Goal: Transaction & Acquisition: Purchase product/service

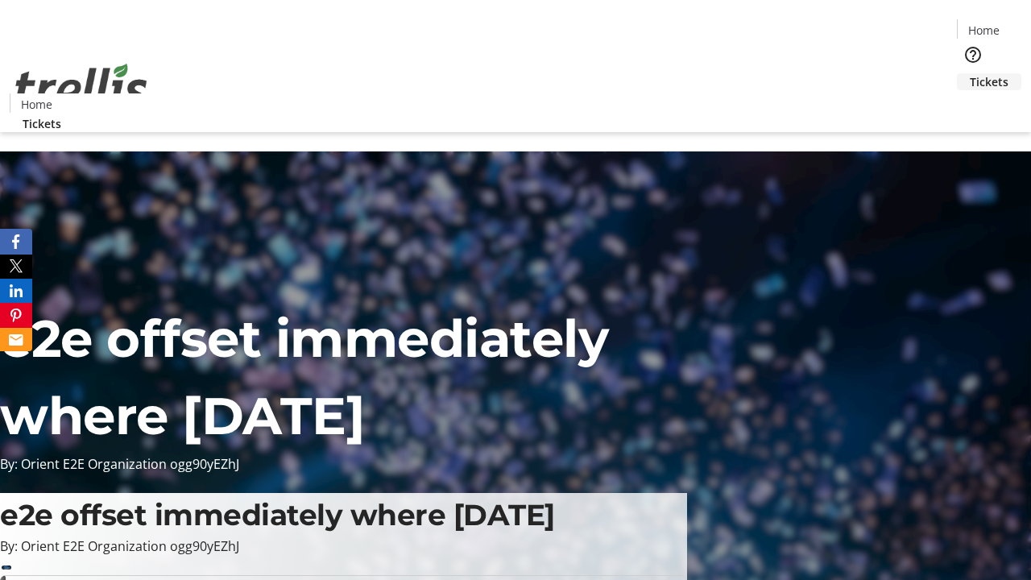
click at [970, 73] on span "Tickets" at bounding box center [989, 81] width 39 height 17
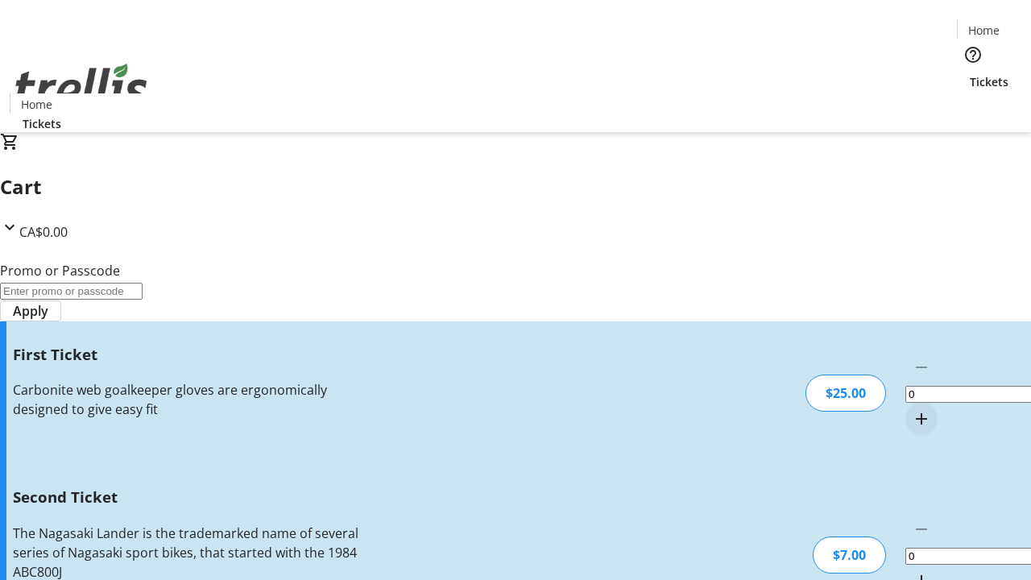
click at [912, 409] on mat-icon "Increment by one" at bounding box center [921, 418] width 19 height 19
type input "1"
click at [912, 571] on mat-icon "Increment by one" at bounding box center [921, 580] width 19 height 19
type input "2"
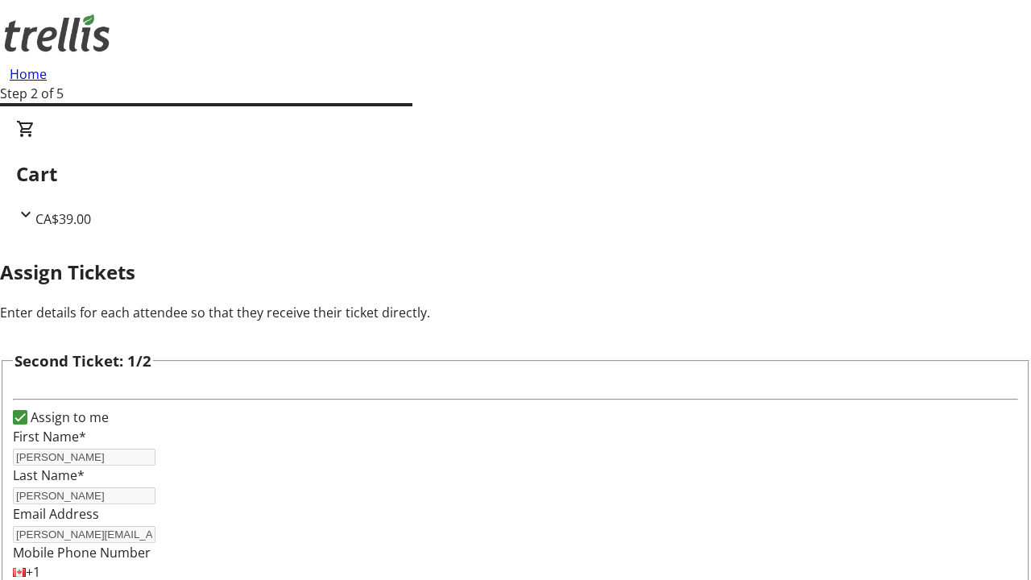
type input "[PERSON_NAME]"
type input "Quitzon"
type input "[PERSON_NAME][EMAIL_ADDRESS][DOMAIN_NAME]"
